Goal: Navigation & Orientation: Find specific page/section

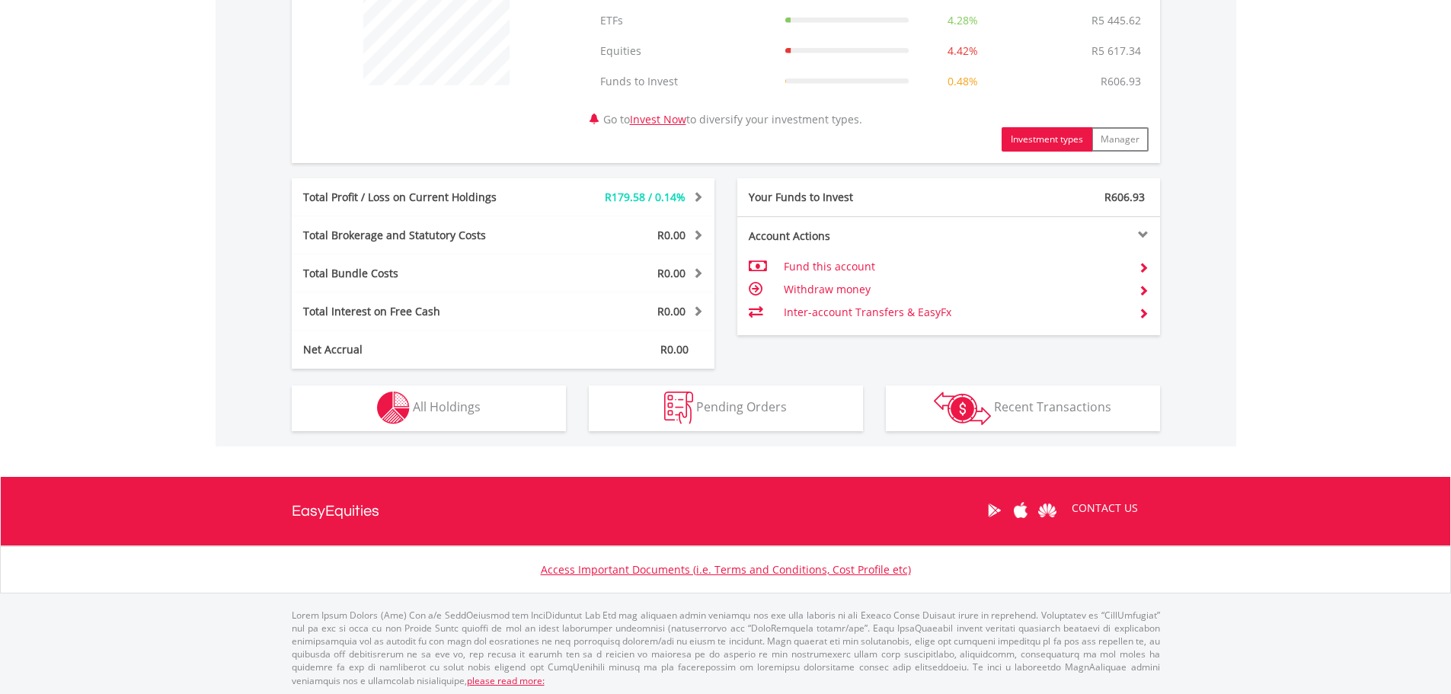
scroll to position [656, 0]
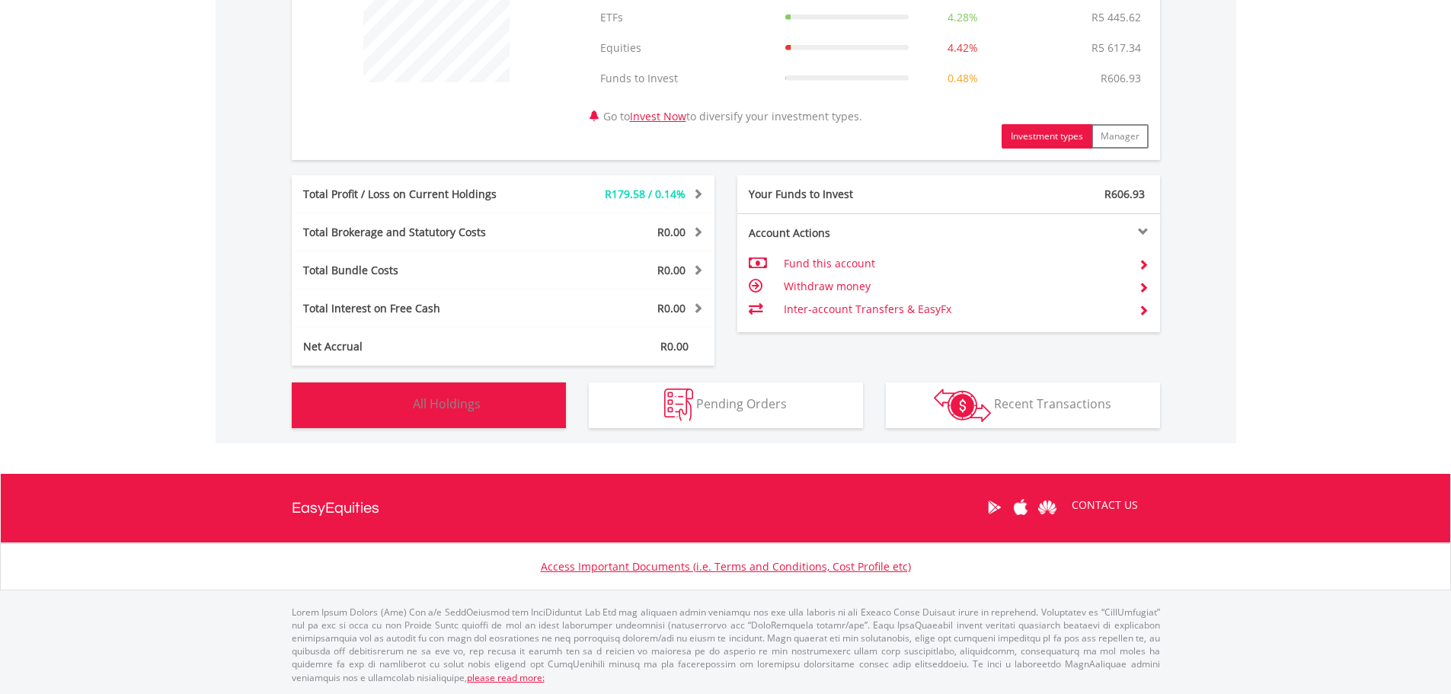
click at [465, 417] on button "Holdings All Holdings" at bounding box center [429, 405] width 274 height 46
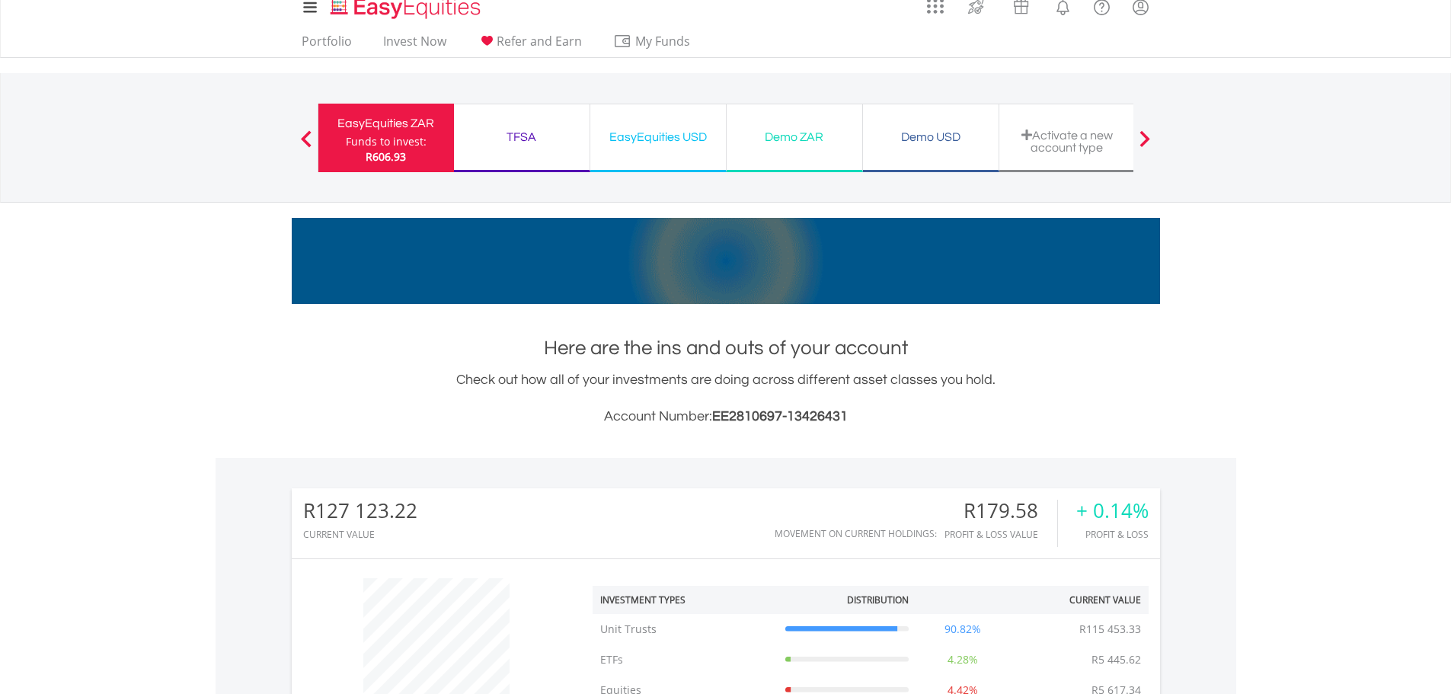
scroll to position [0, 0]
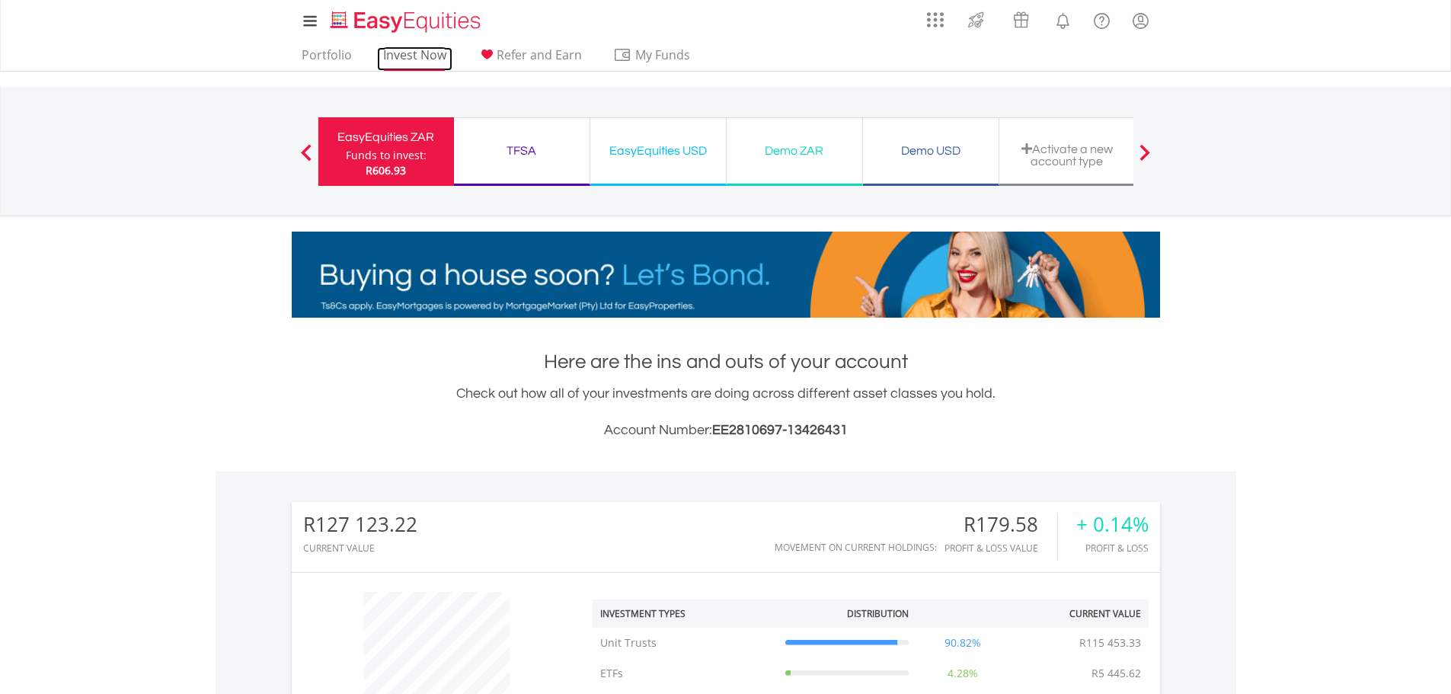
click at [417, 55] on link "Invest Now" at bounding box center [414, 59] width 75 height 24
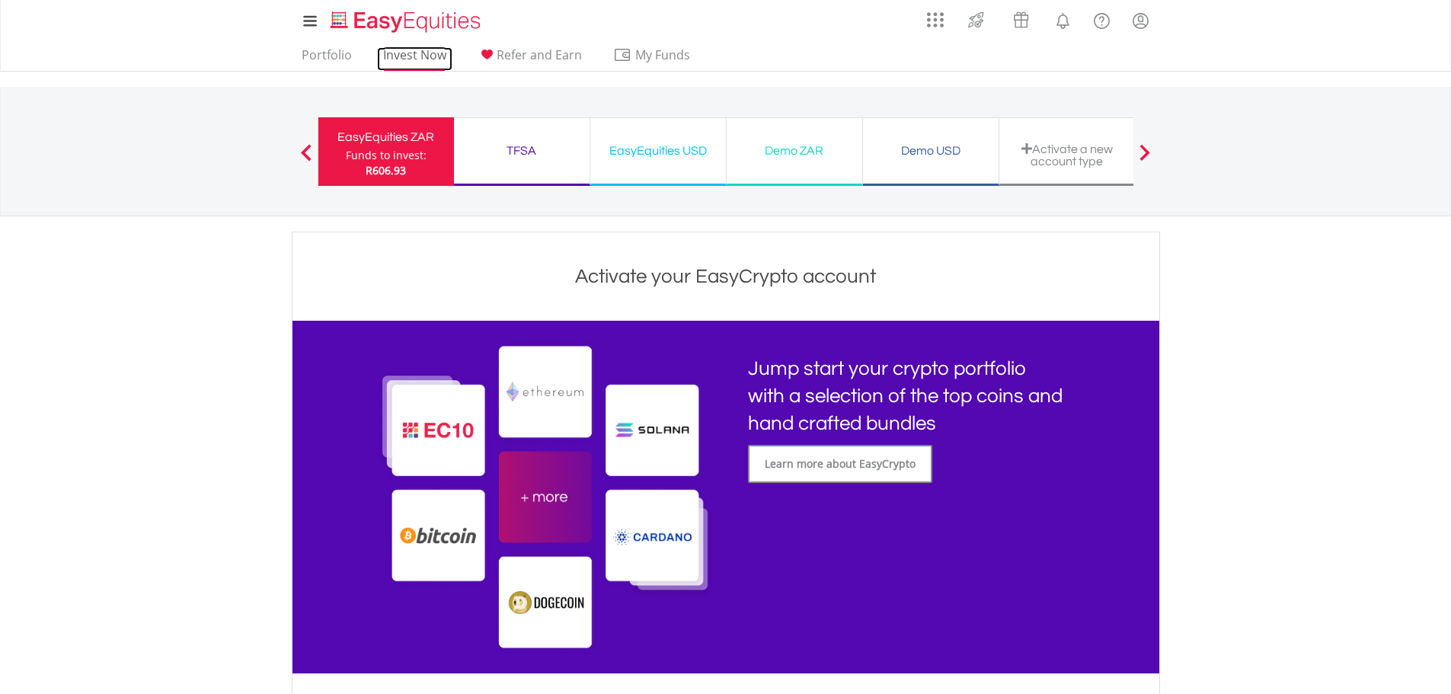
click at [401, 50] on link "Invest Now" at bounding box center [414, 59] width 75 height 24
